Goal: Task Accomplishment & Management: Complete application form

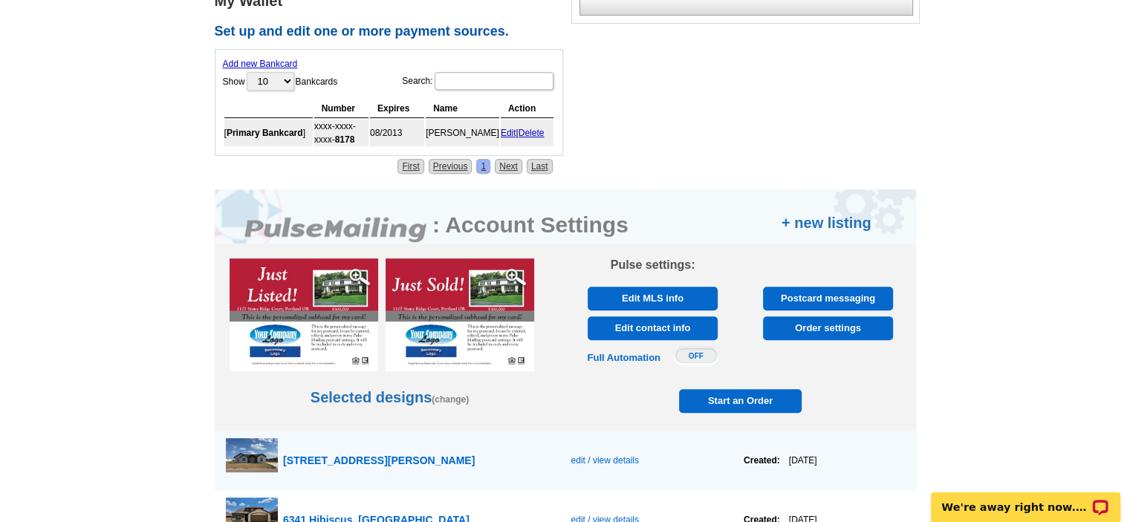
scroll to position [892, 0]
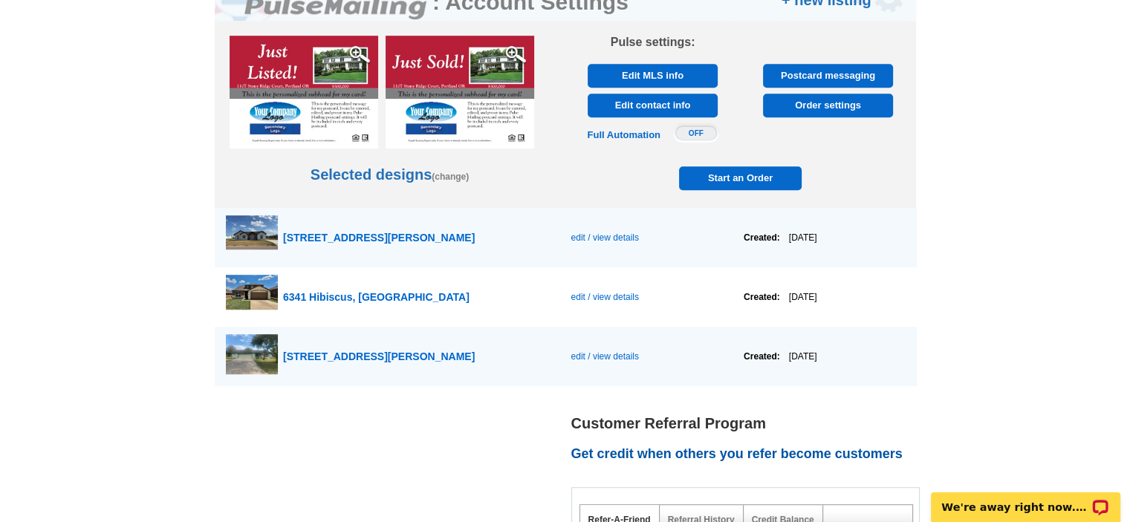
click at [580, 354] on span "edit / view details" at bounding box center [605, 357] width 68 height 10
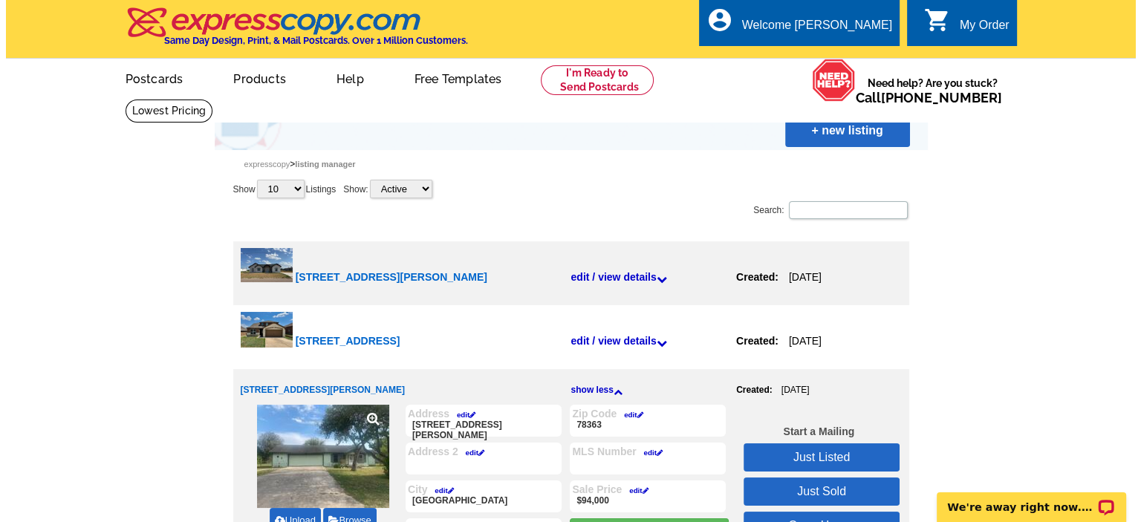
scroll to position [223, 0]
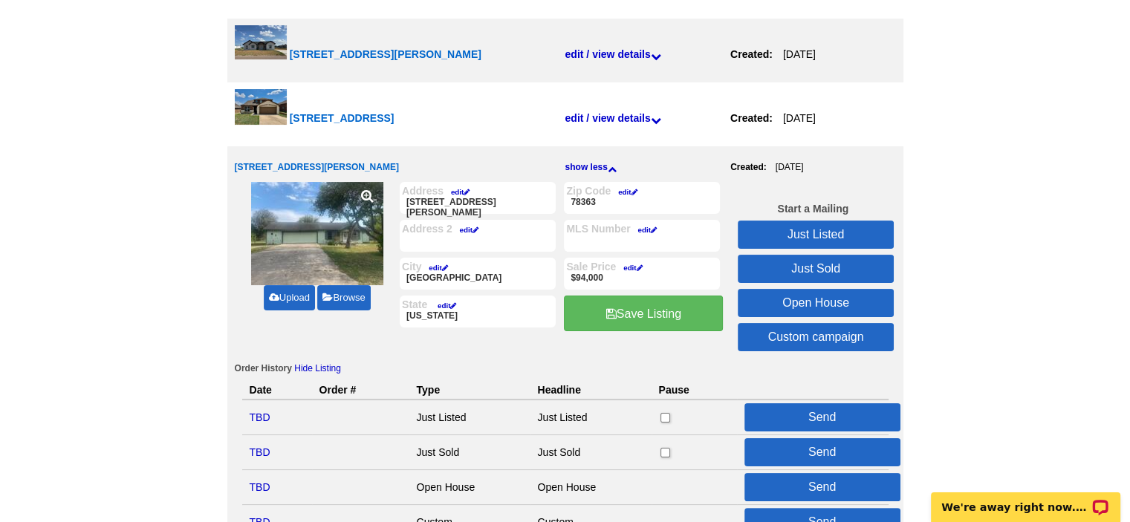
click at [293, 296] on link "Upload" at bounding box center [289, 297] width 51 height 25
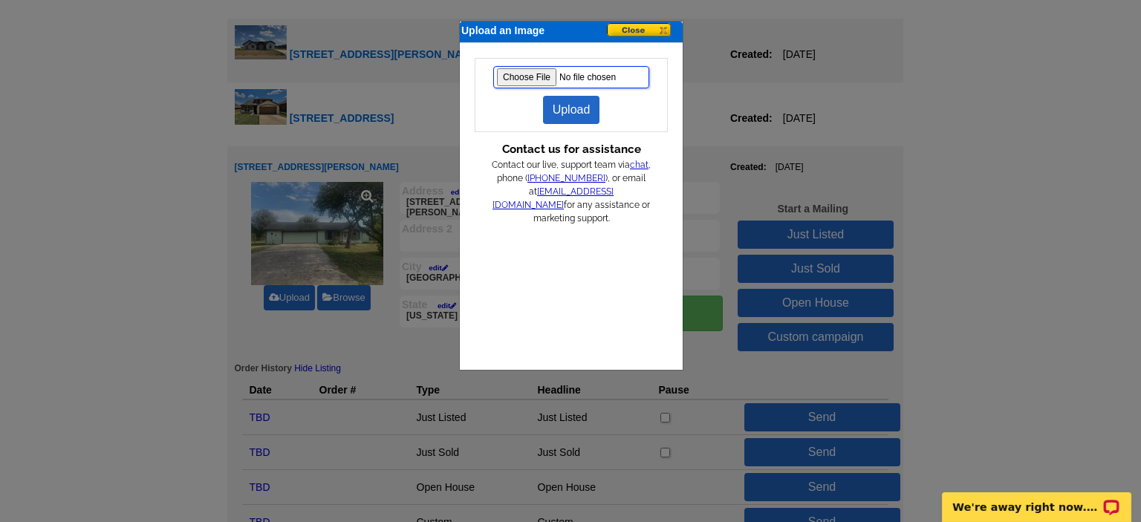
click at [529, 80] on input "file" at bounding box center [571, 77] width 156 height 22
type input "C:\fakepath\IMG_8564.jpg"
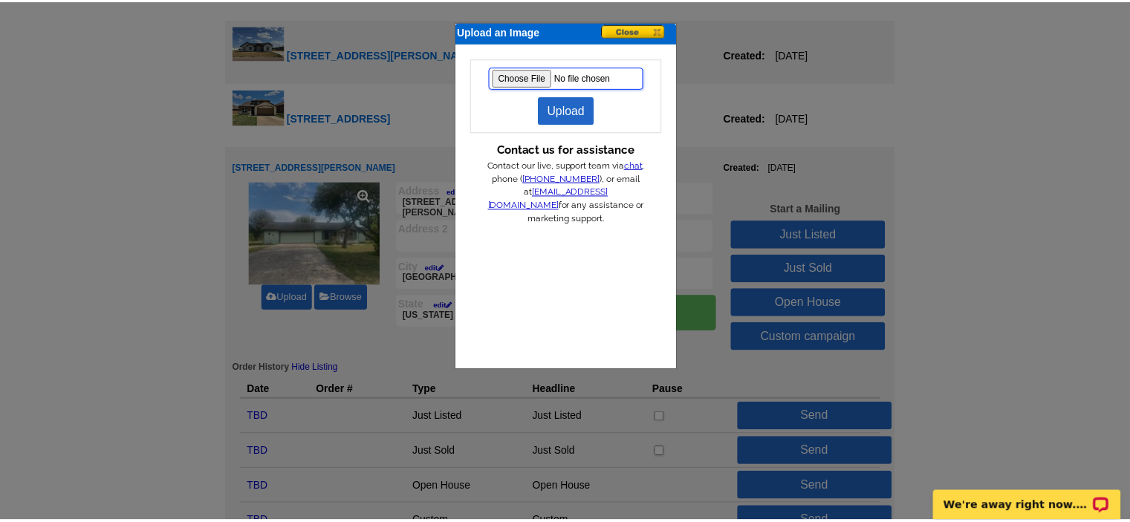
scroll to position [0, 0]
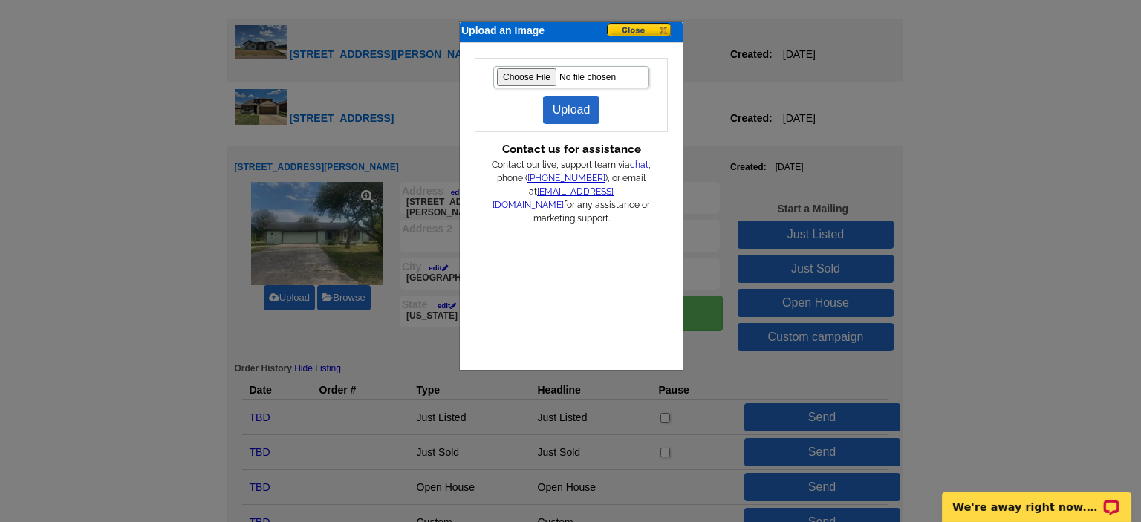
click at [563, 102] on link "Upload" at bounding box center [571, 110] width 57 height 28
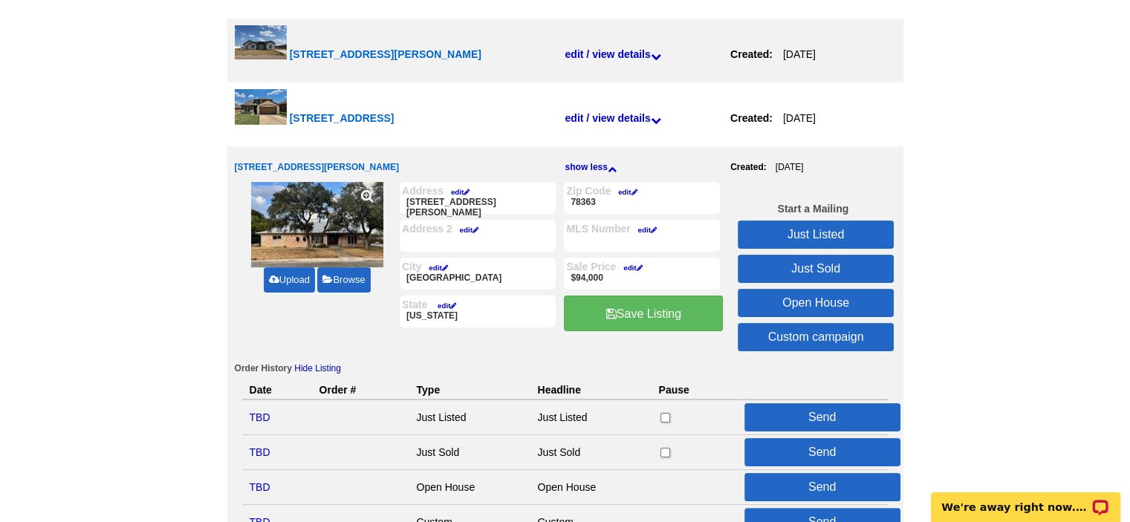
click at [458, 192] on link "edit" at bounding box center [457, 192] width 26 height 8
click at [0, 0] on input "6320 Cascada Bend Rd" at bounding box center [0, 0] width 0 height 0
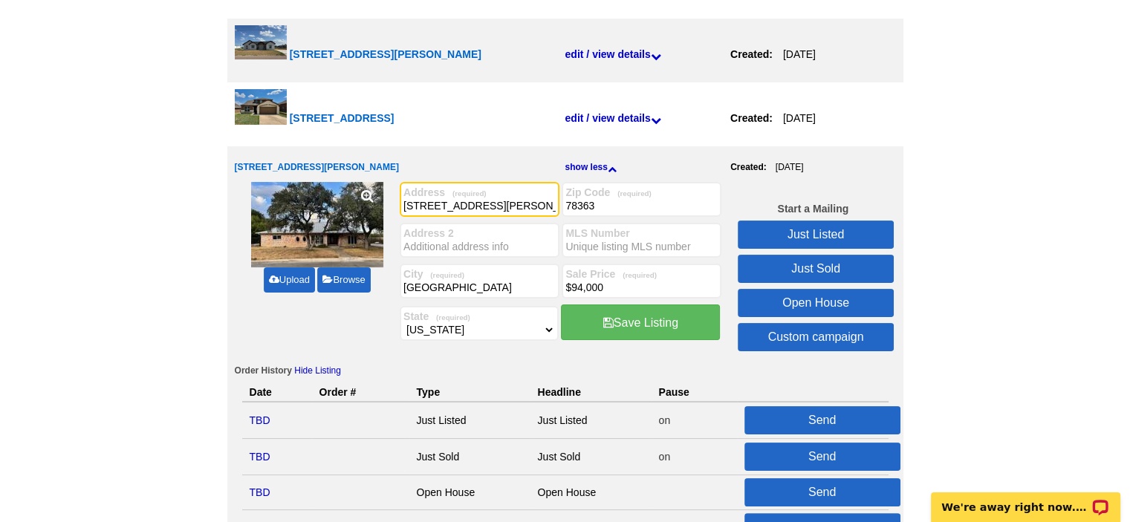
drag, startPoint x: 510, startPoint y: 210, endPoint x: 176, endPoint y: 180, distance: 335.1
type input "6005 Covers Cv"
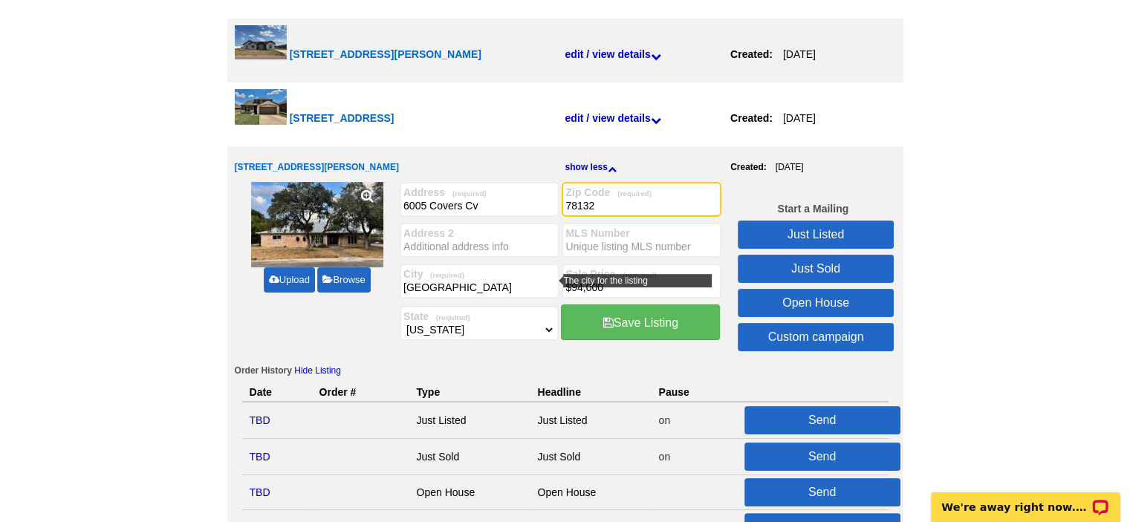
type input "78132"
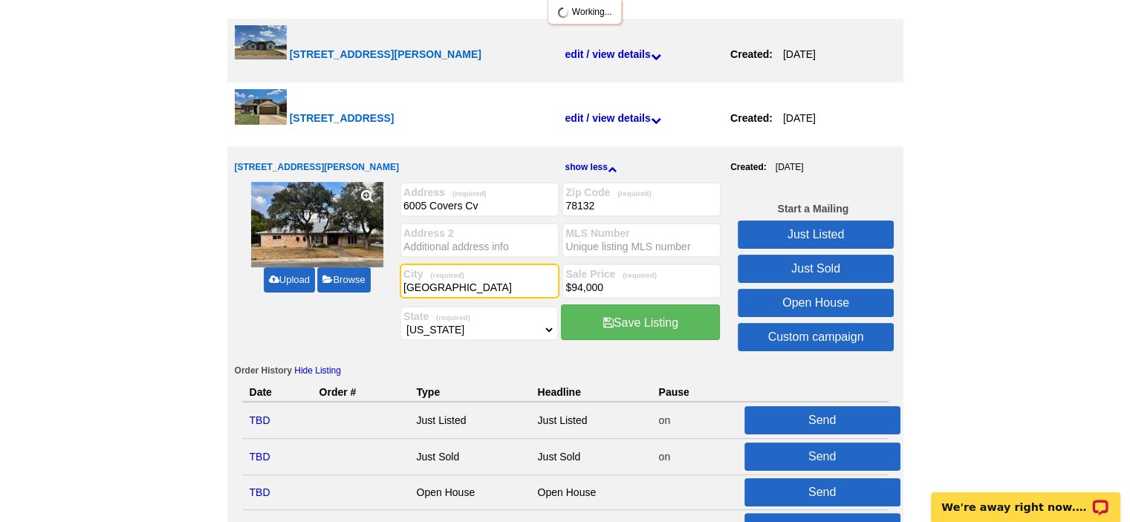
drag, startPoint x: 472, startPoint y: 284, endPoint x: 316, endPoint y: 280, distance: 156.1
click at [331, 284] on div "Upload Browse Address (required) 6005 Covers Cv 813 E. Yoakum Ave Zip Code (req…" at bounding box center [565, 269] width 661 height 175
type input "New Braunfels"
click at [628, 286] on input "$94,000" at bounding box center [642, 287] width 152 height 15
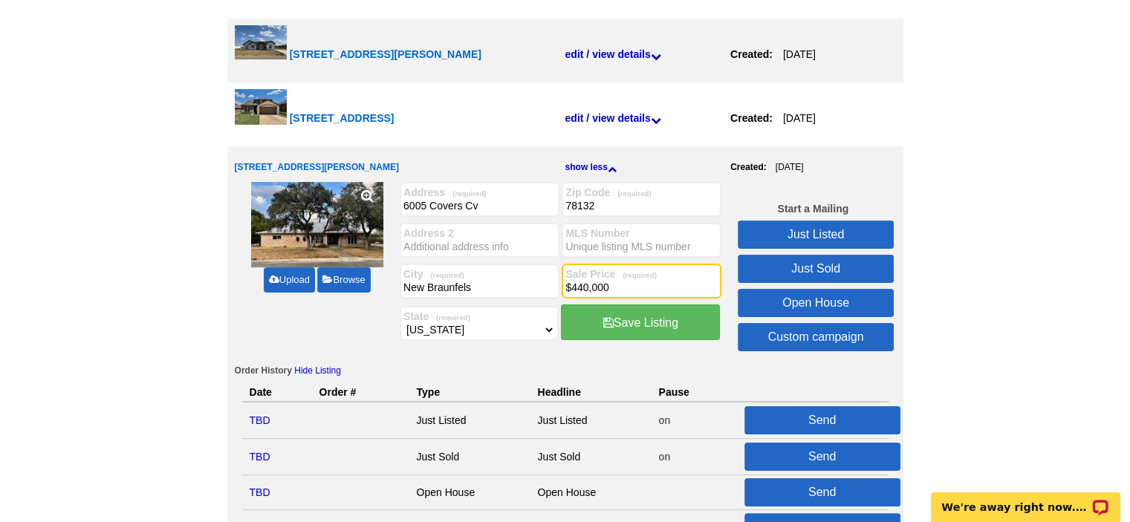
type input "$440,000"
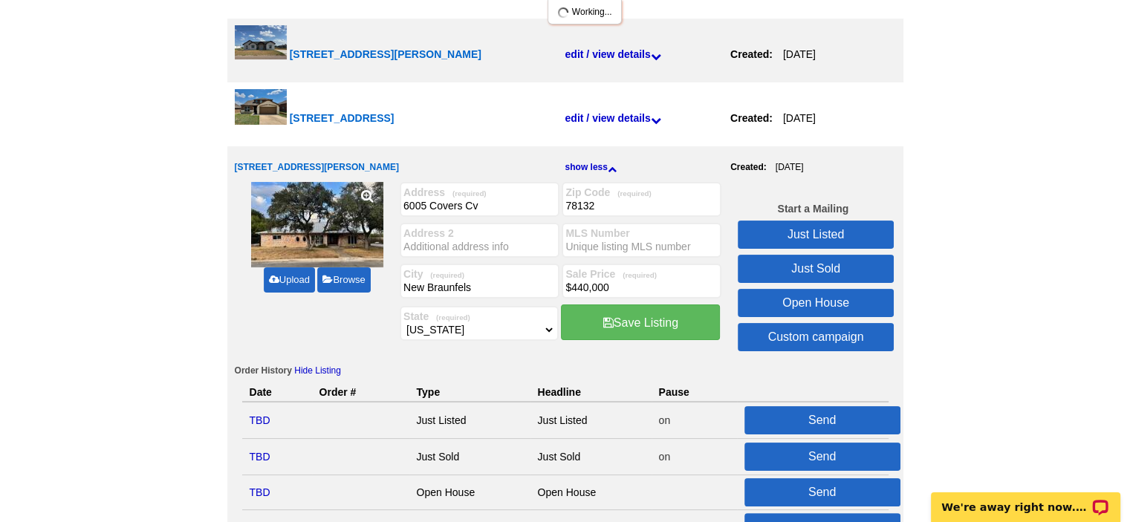
click at [792, 230] on link "Just Listed" at bounding box center [816, 235] width 156 height 28
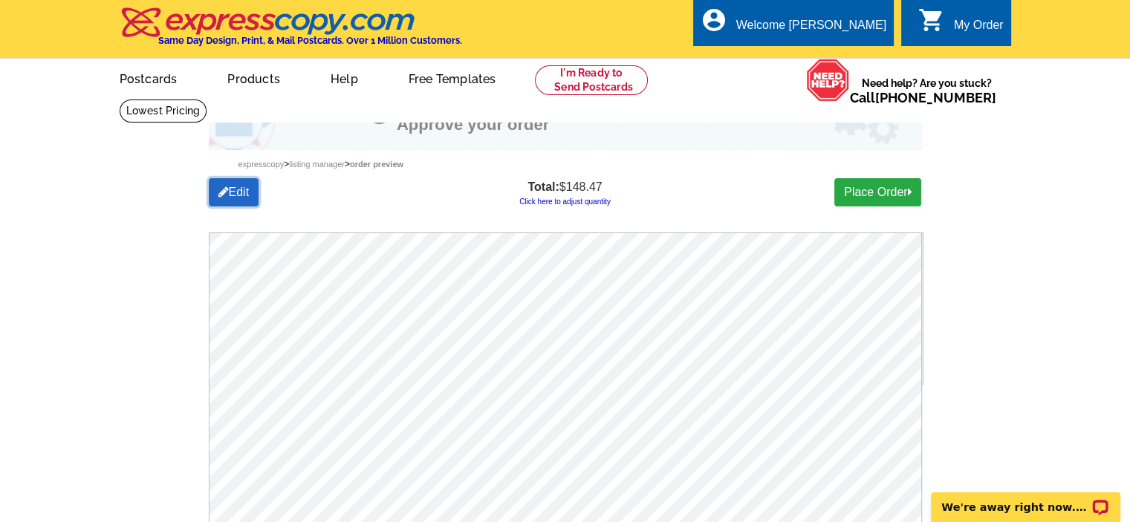
click at [235, 191] on link "Edit" at bounding box center [234, 192] width 51 height 28
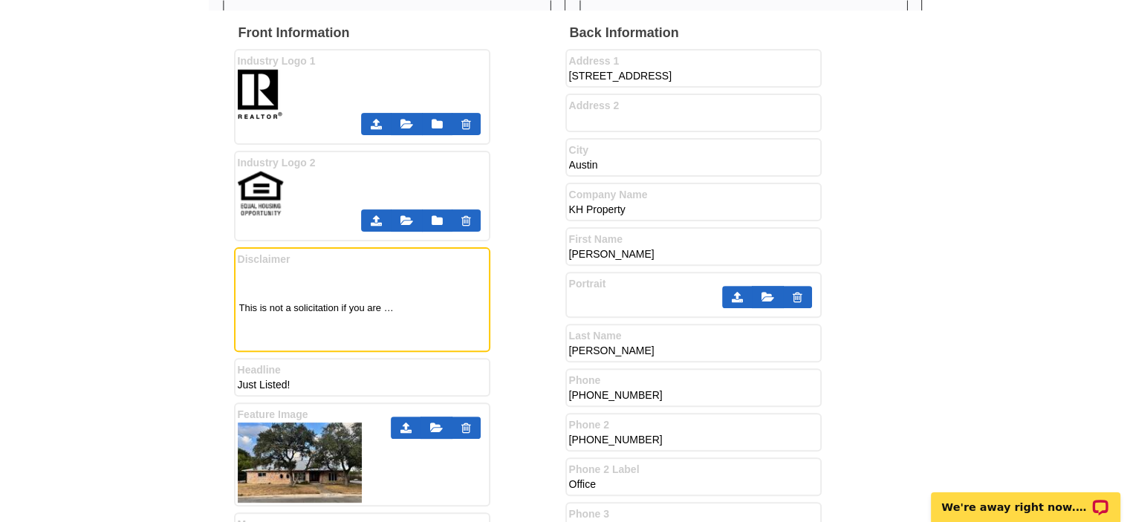
scroll to position [223, 0]
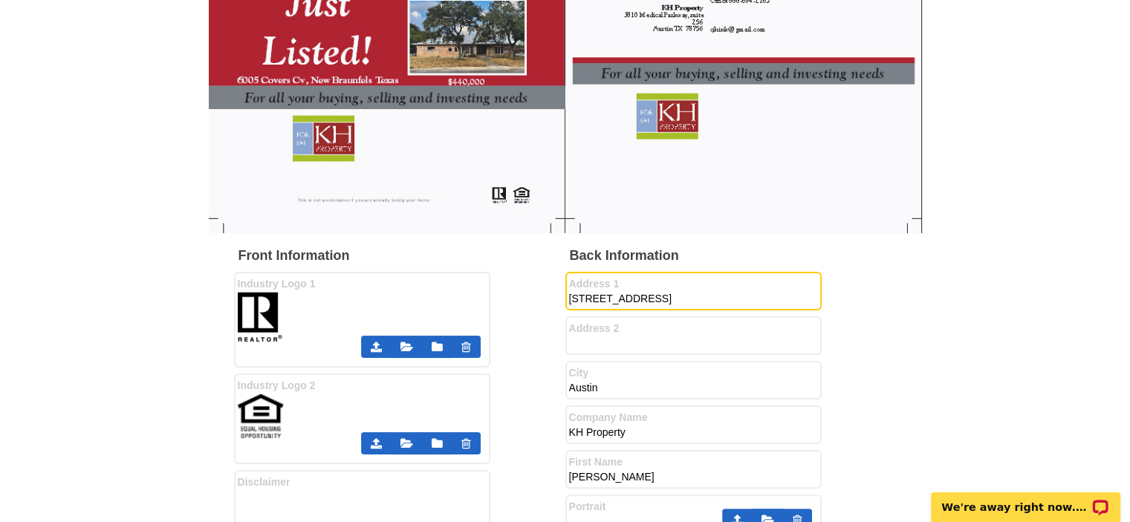
drag, startPoint x: 748, startPoint y: 299, endPoint x: 254, endPoint y: 291, distance: 494.3
type input "21810 Goldcrest Run"
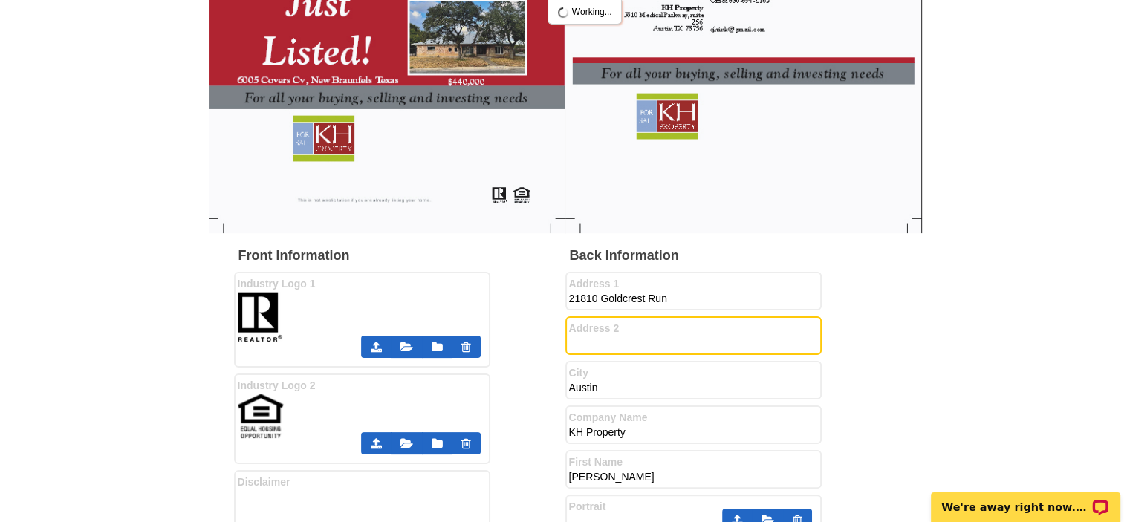
scroll to position [0, 0]
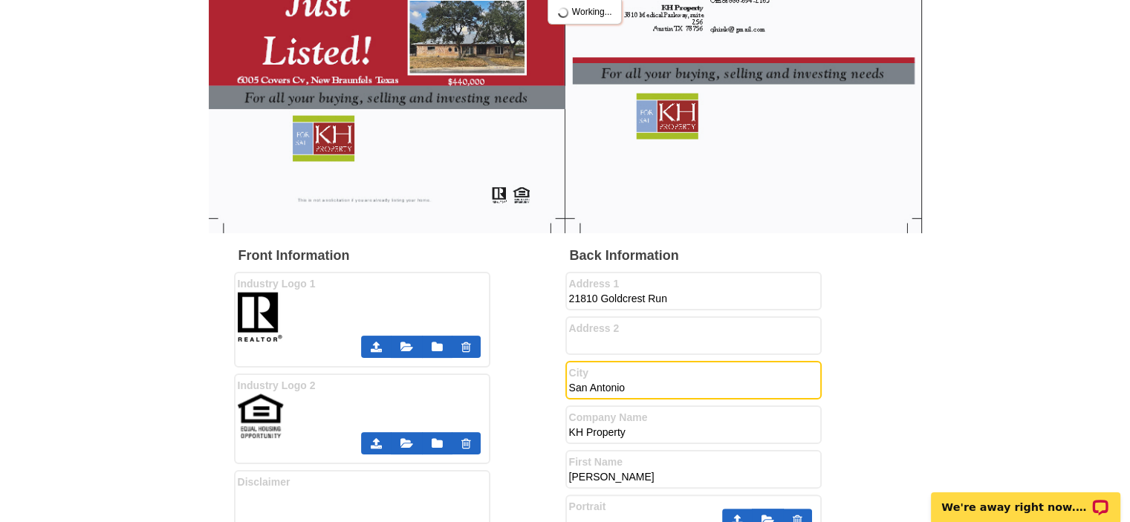
type input "San Antonio"
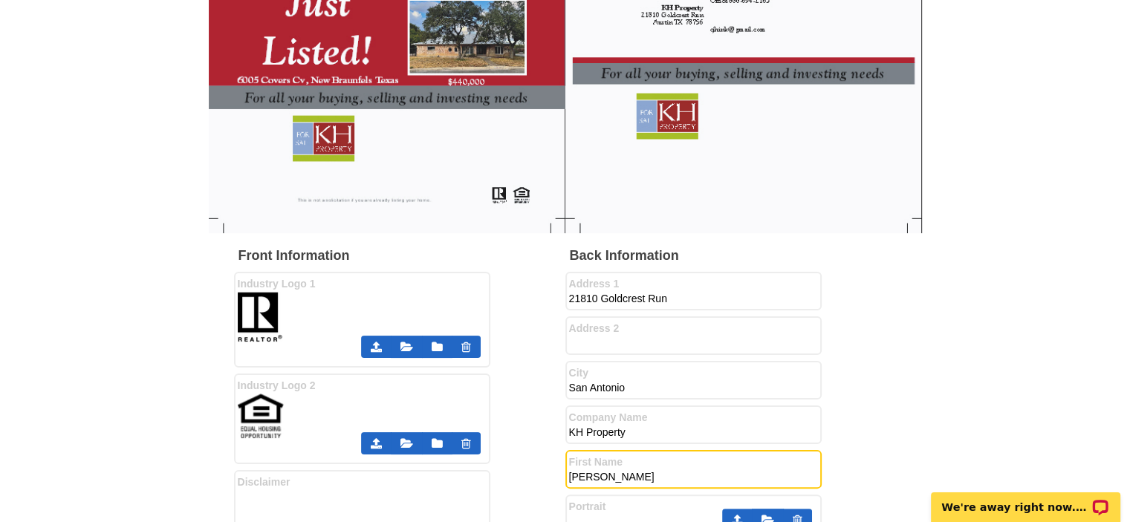
type input "Kelley"
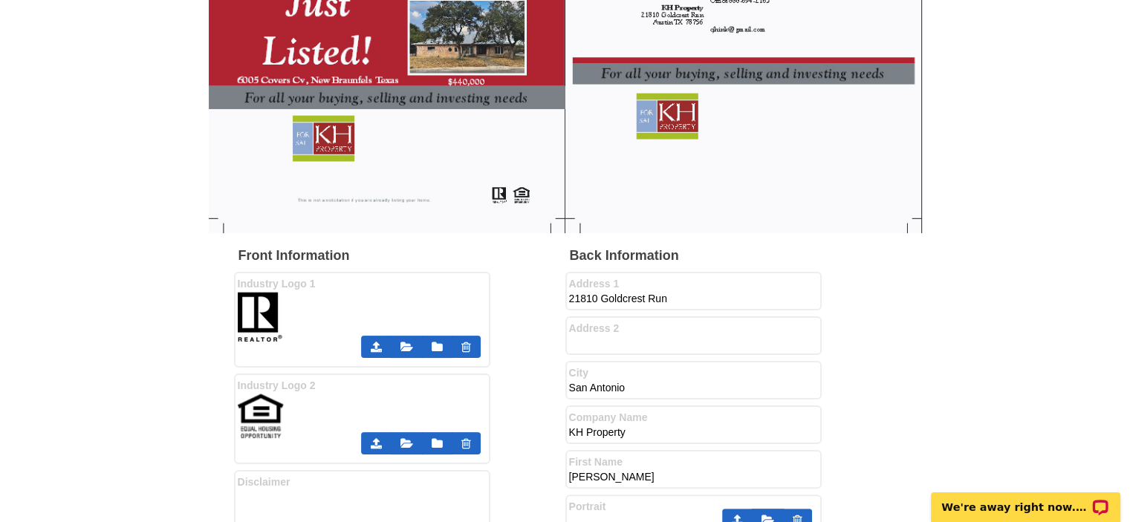
scroll to position [537, 0]
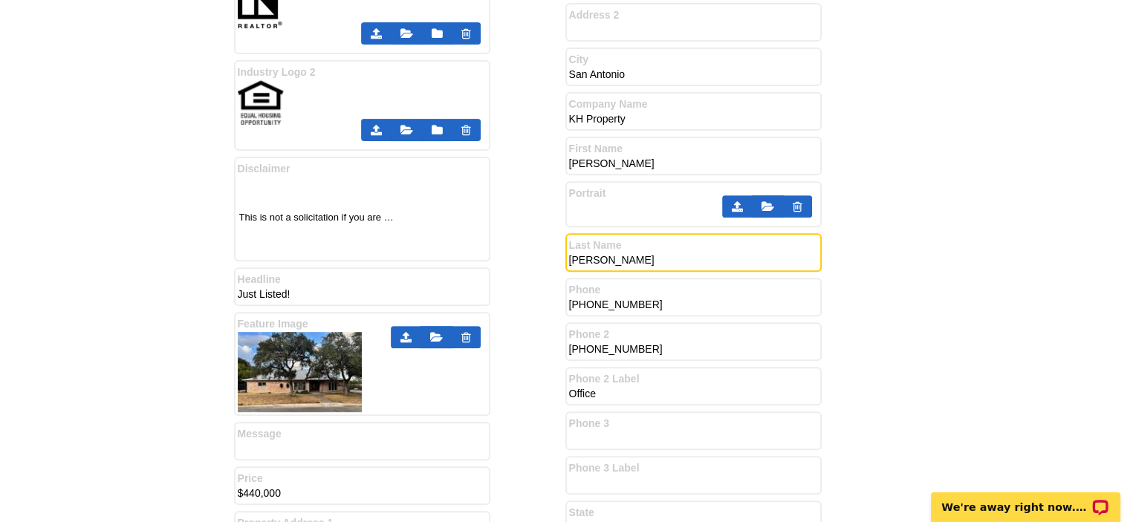
type input "Brough"
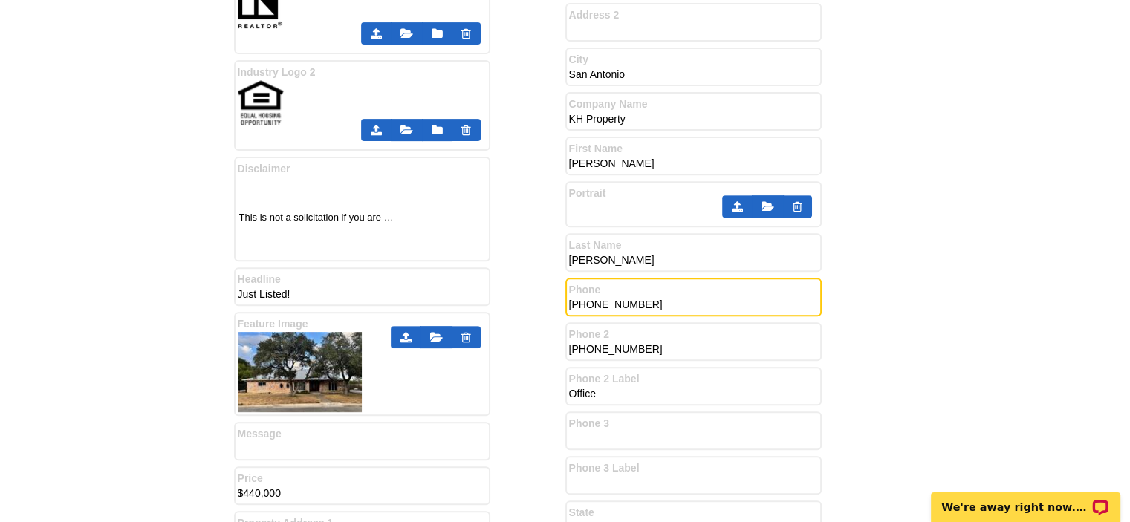
type input "800-845-8060"
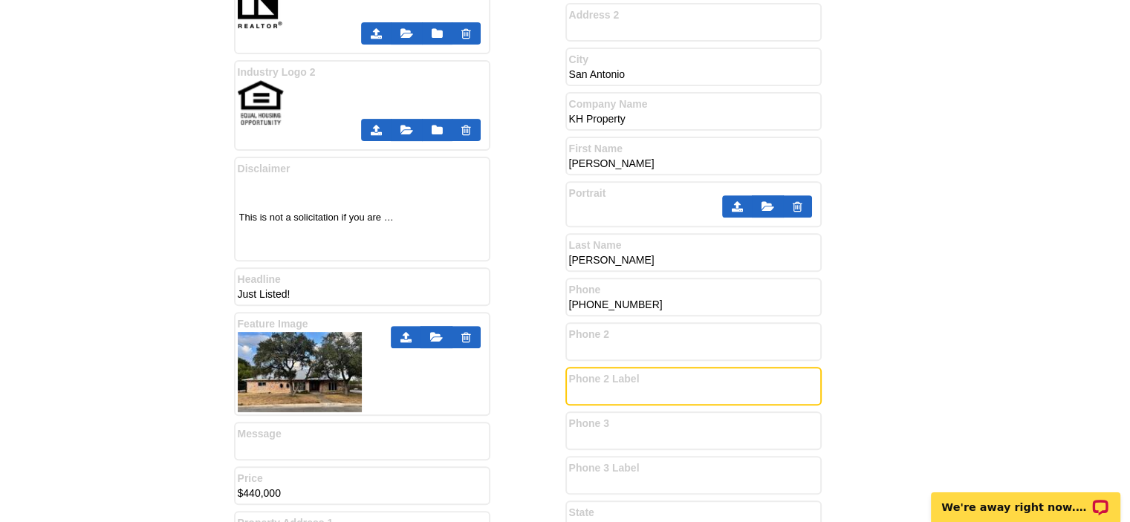
scroll to position [759, 0]
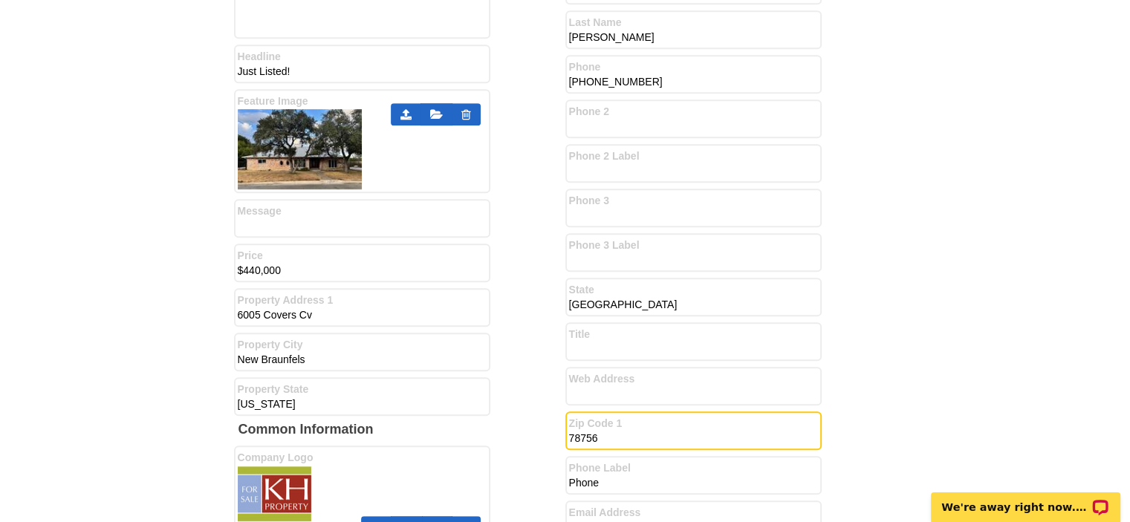
click at [611, 437] on input "78756" at bounding box center [688, 439] width 238 height 15
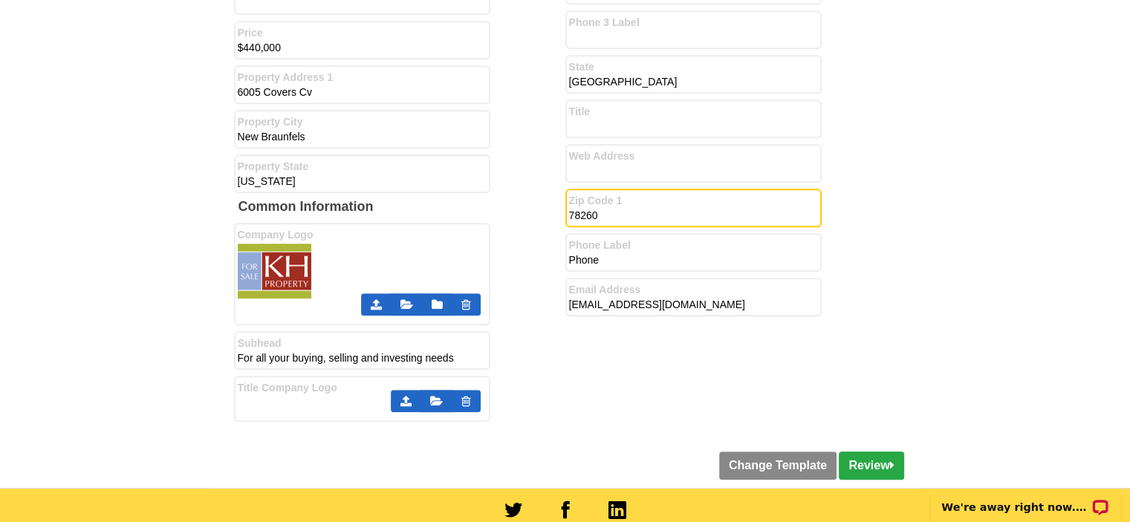
type input "78260"
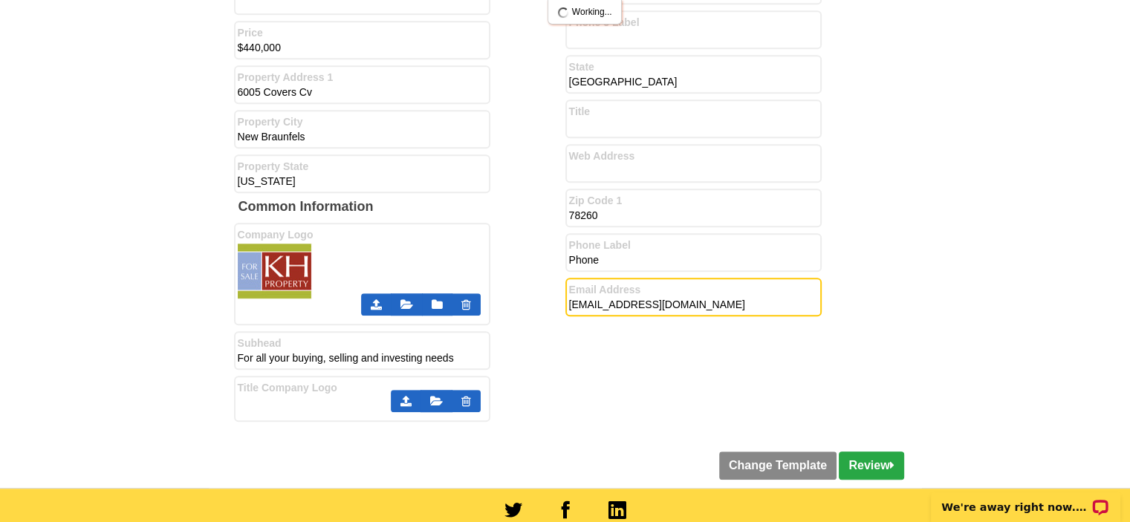
drag, startPoint x: 663, startPoint y: 301, endPoint x: 422, endPoint y: 294, distance: 240.9
type input "Email: texashudprop@gmail.com"
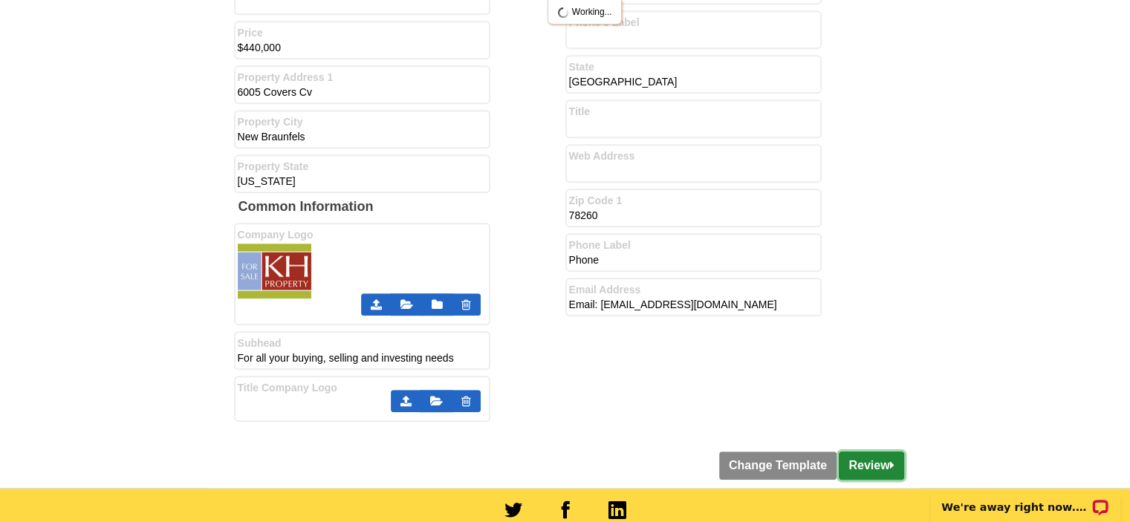
click at [877, 452] on link "Review" at bounding box center [871, 466] width 65 height 28
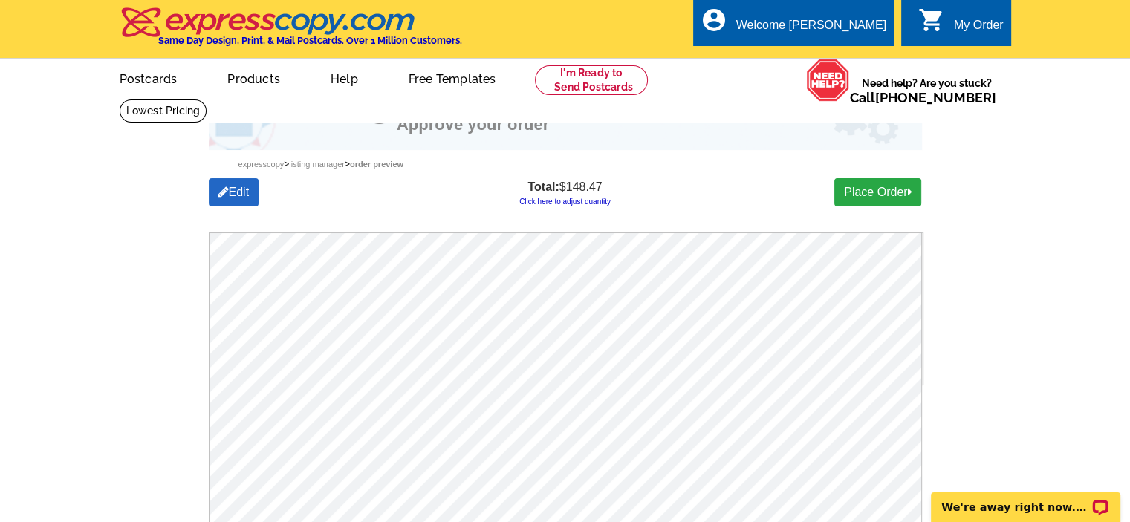
scroll to position [223, 0]
